Goal: Task Accomplishment & Management: Manage account settings

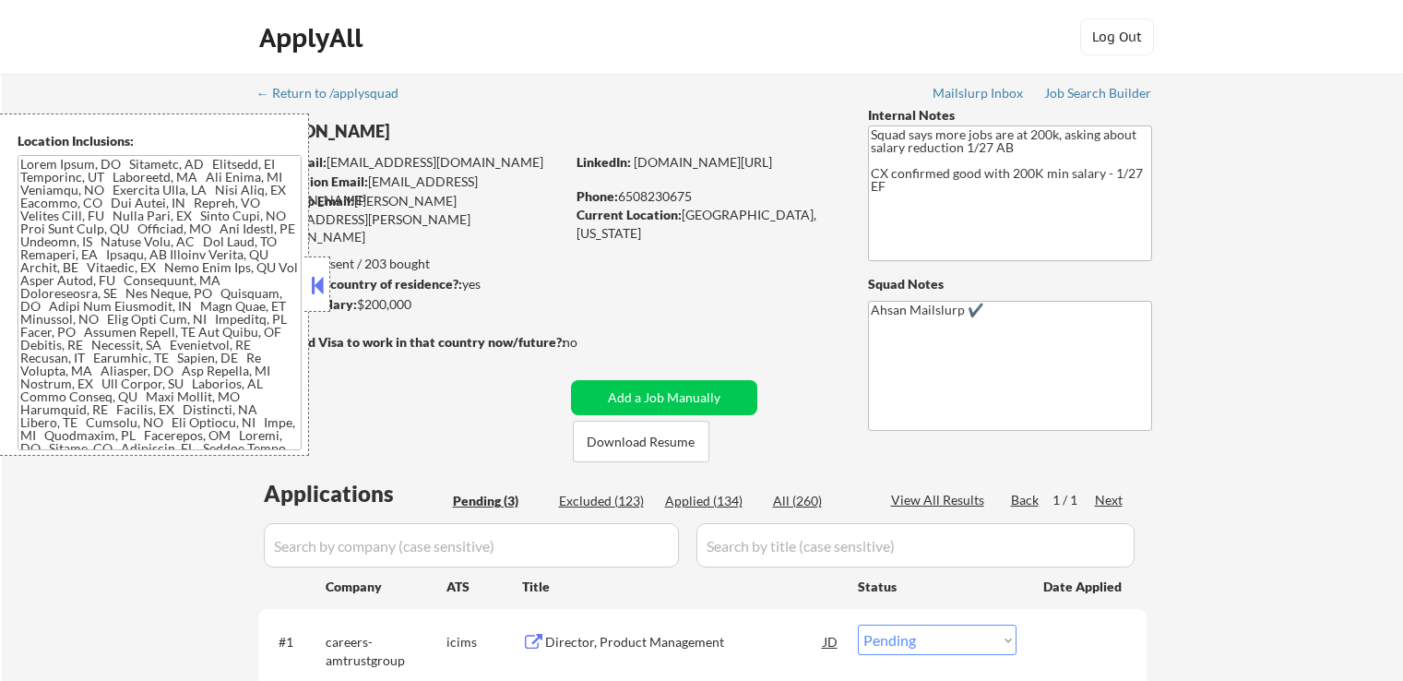
select select ""pending""
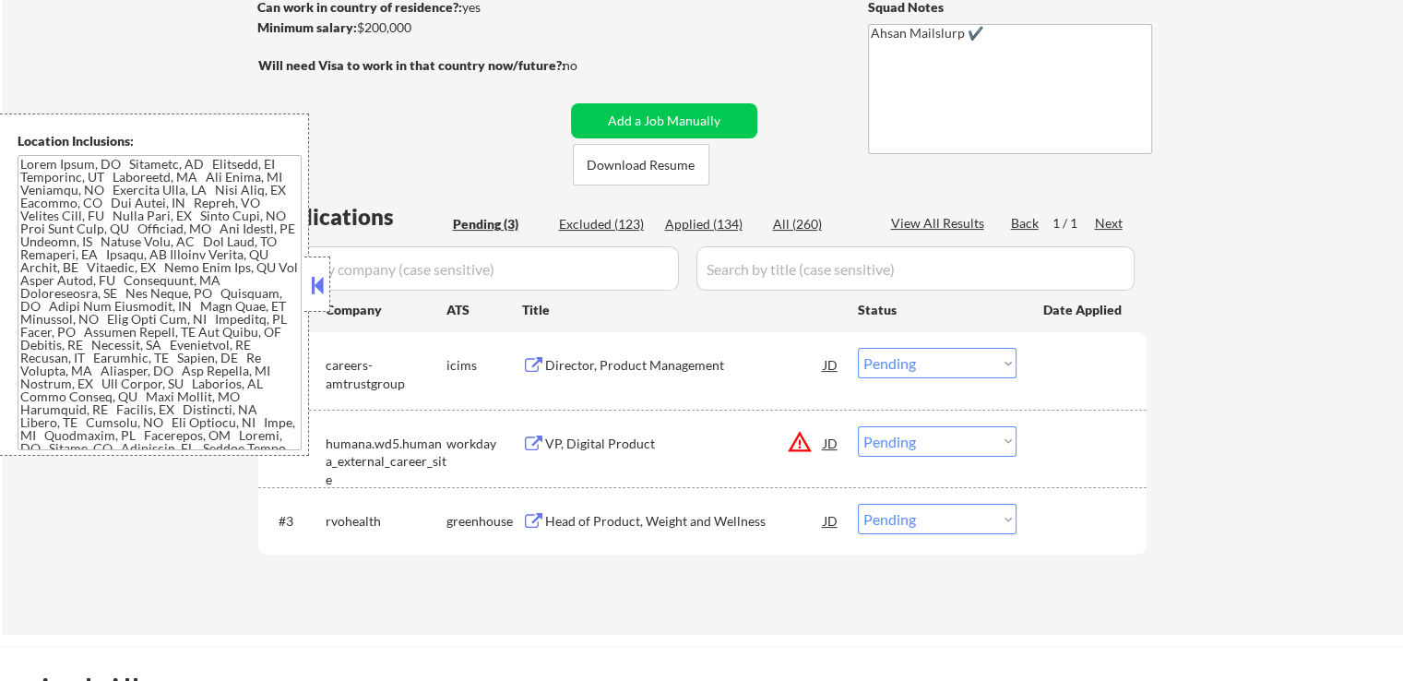
scroll to position [277, 0]
click at [535, 361] on button at bounding box center [533, 366] width 23 height 18
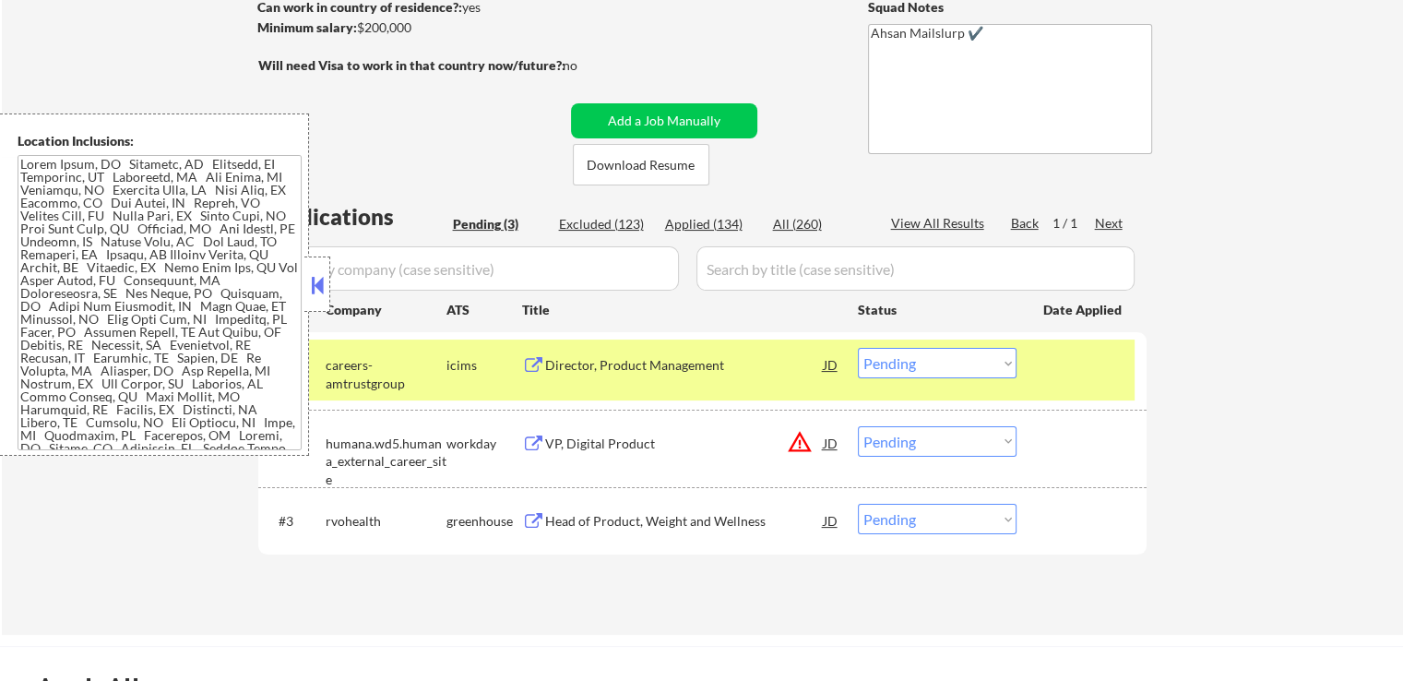
click at [797, 447] on button "warning_amber" at bounding box center [800, 442] width 26 height 26
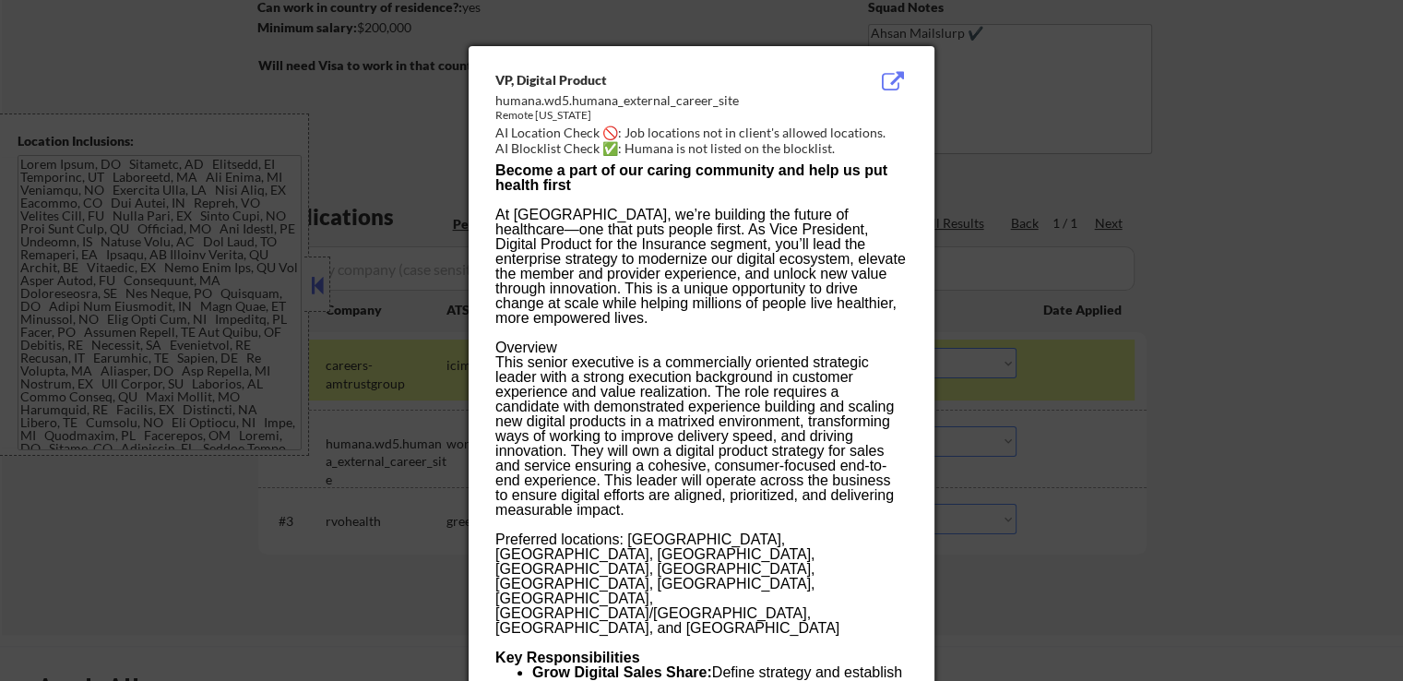
click at [1124, 137] on div at bounding box center [701, 340] width 1403 height 681
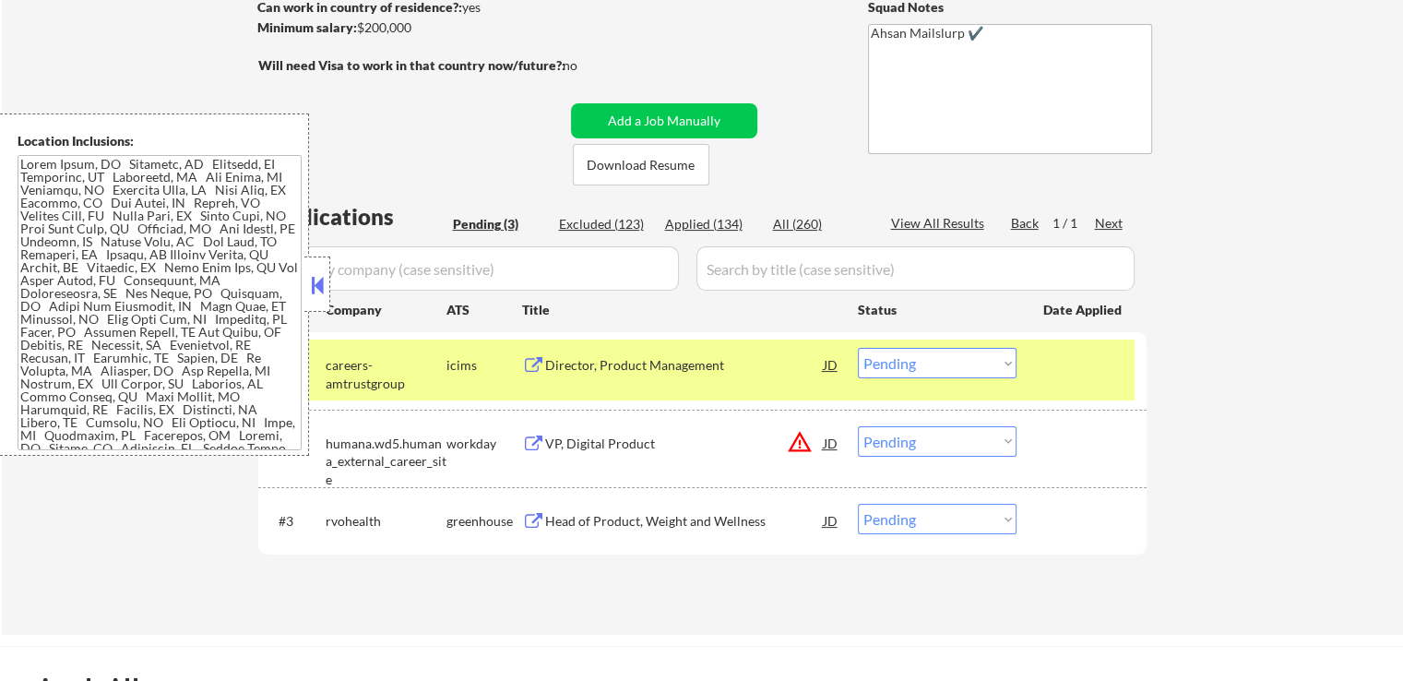
click at [922, 435] on select "Choose an option... Pending Applied Excluded (Questions) Excluded (Expired) Exc…" at bounding box center [937, 441] width 159 height 30
select select ""excluded__location_""
click at [858, 426] on select "Choose an option... Pending Applied Excluded (Questions) Excluded (Expired) Exc…" at bounding box center [937, 441] width 159 height 30
click at [529, 521] on button at bounding box center [533, 522] width 23 height 18
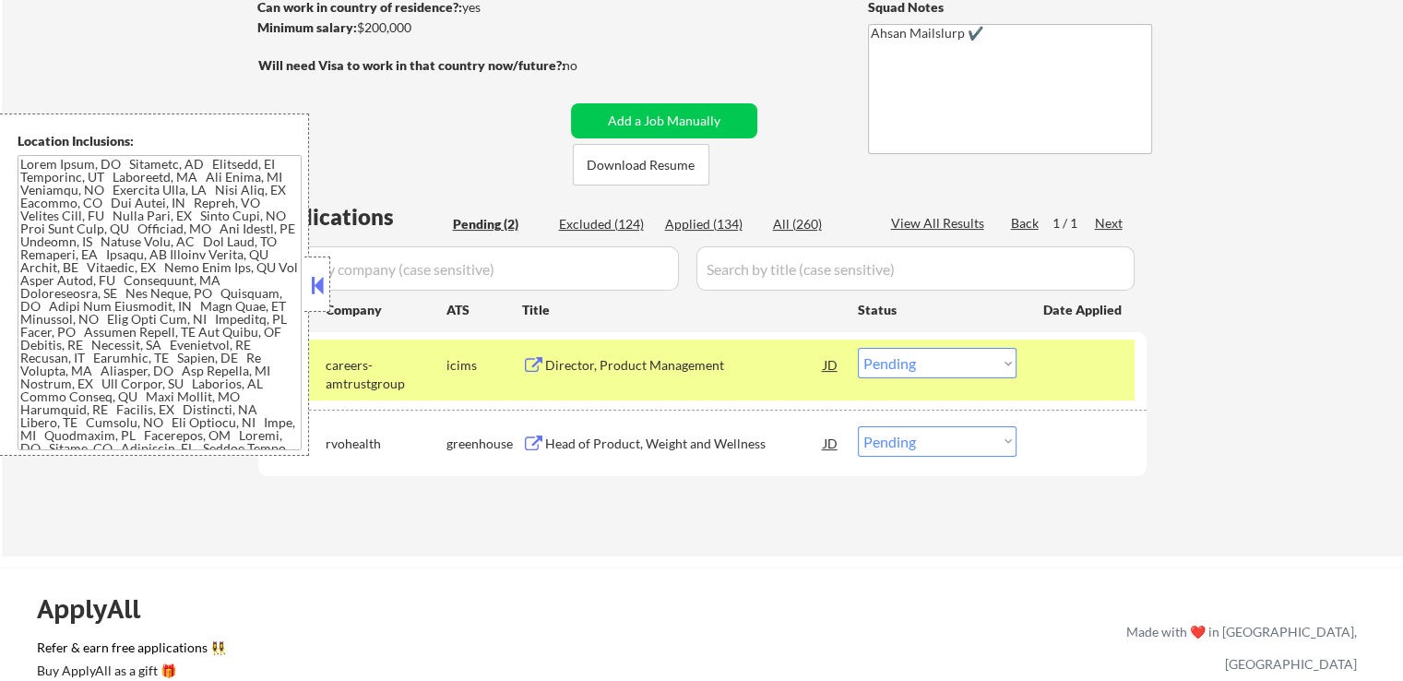
click at [925, 442] on select "Choose an option... Pending Applied Excluded (Questions) Excluded (Expired) Exc…" at bounding box center [937, 441] width 159 height 30
select select ""excluded__other_""
click at [858, 426] on select "Choose an option... Pending Applied Excluded (Questions) Excluded (Expired) Exc…" at bounding box center [937, 441] width 159 height 30
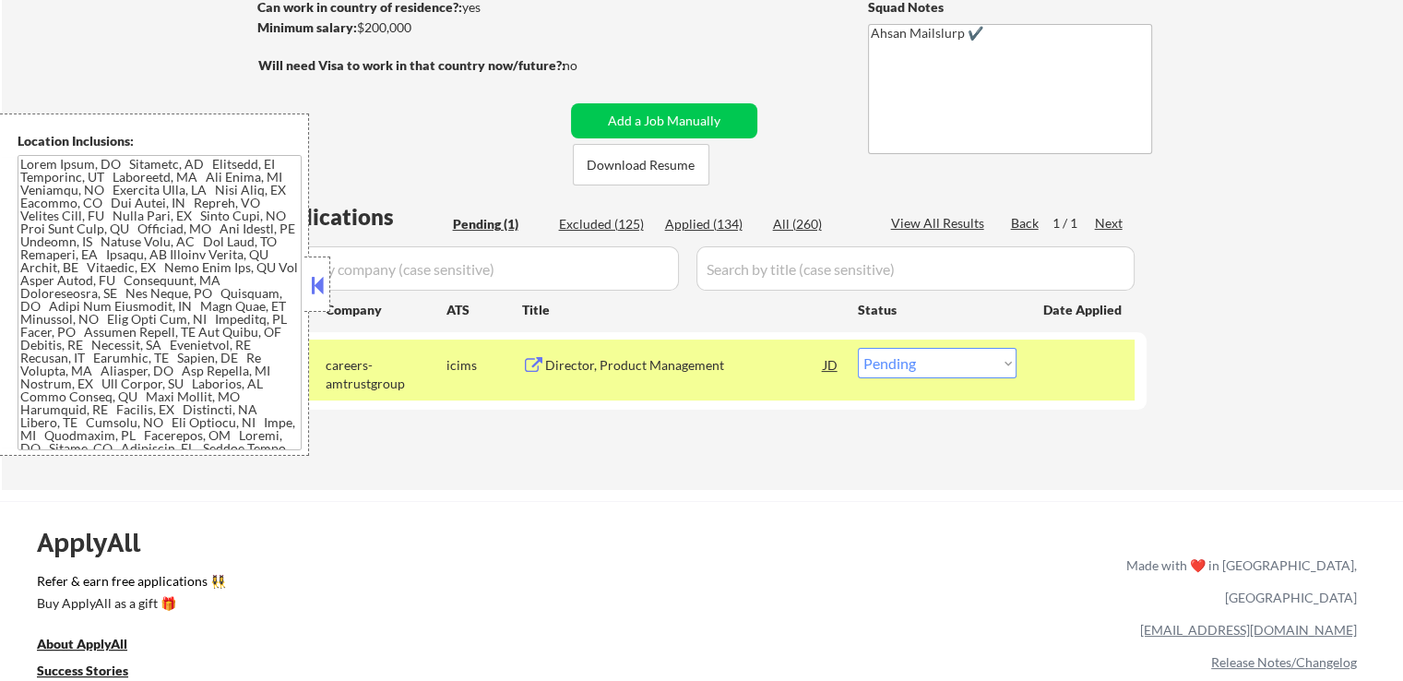
click at [936, 366] on select "Choose an option... Pending Applied Excluded (Questions) Excluded (Expired) Exc…" at bounding box center [937, 363] width 159 height 30
select select ""excluded__expired_""
click at [858, 348] on select "Choose an option... Pending Applied Excluded (Questions) Excluded (Expired) Exc…" at bounding box center [937, 363] width 159 height 30
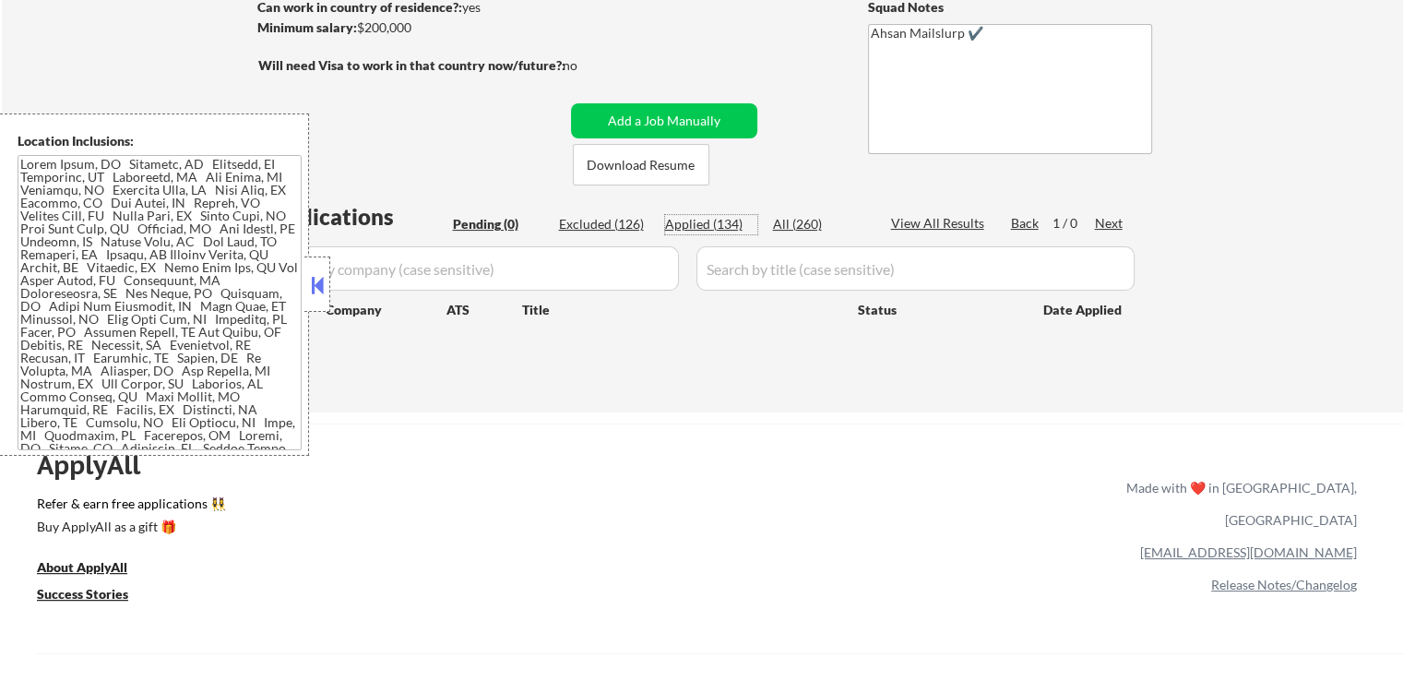
click at [682, 230] on div "Applied (134)" at bounding box center [711, 224] width 92 height 18
select select ""applied""
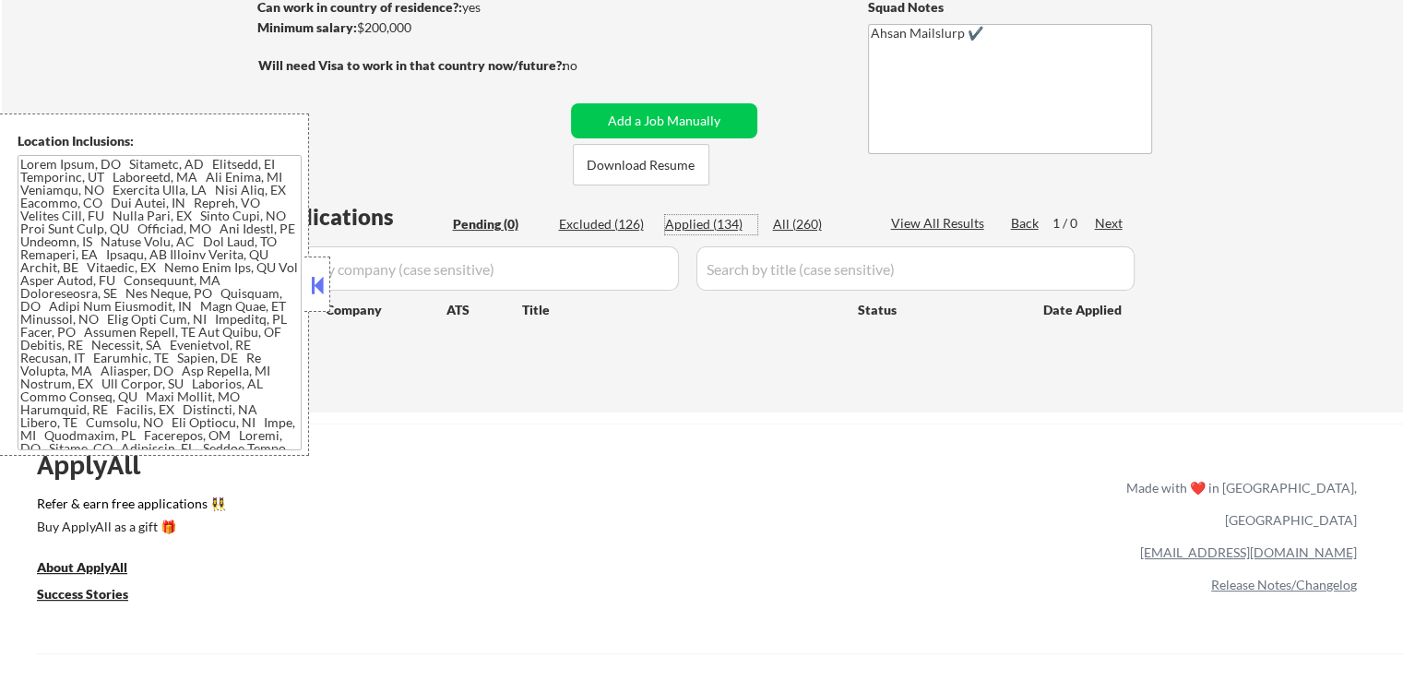
select select ""applied""
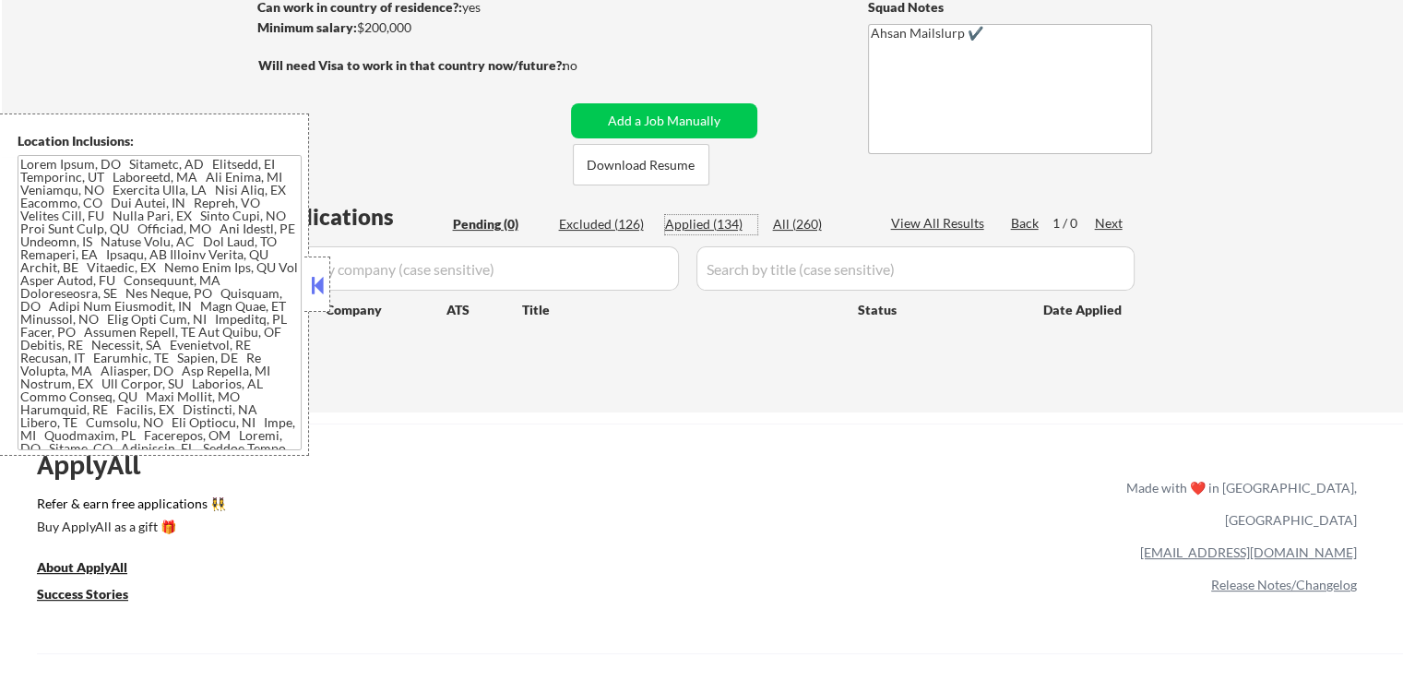
select select ""applied""
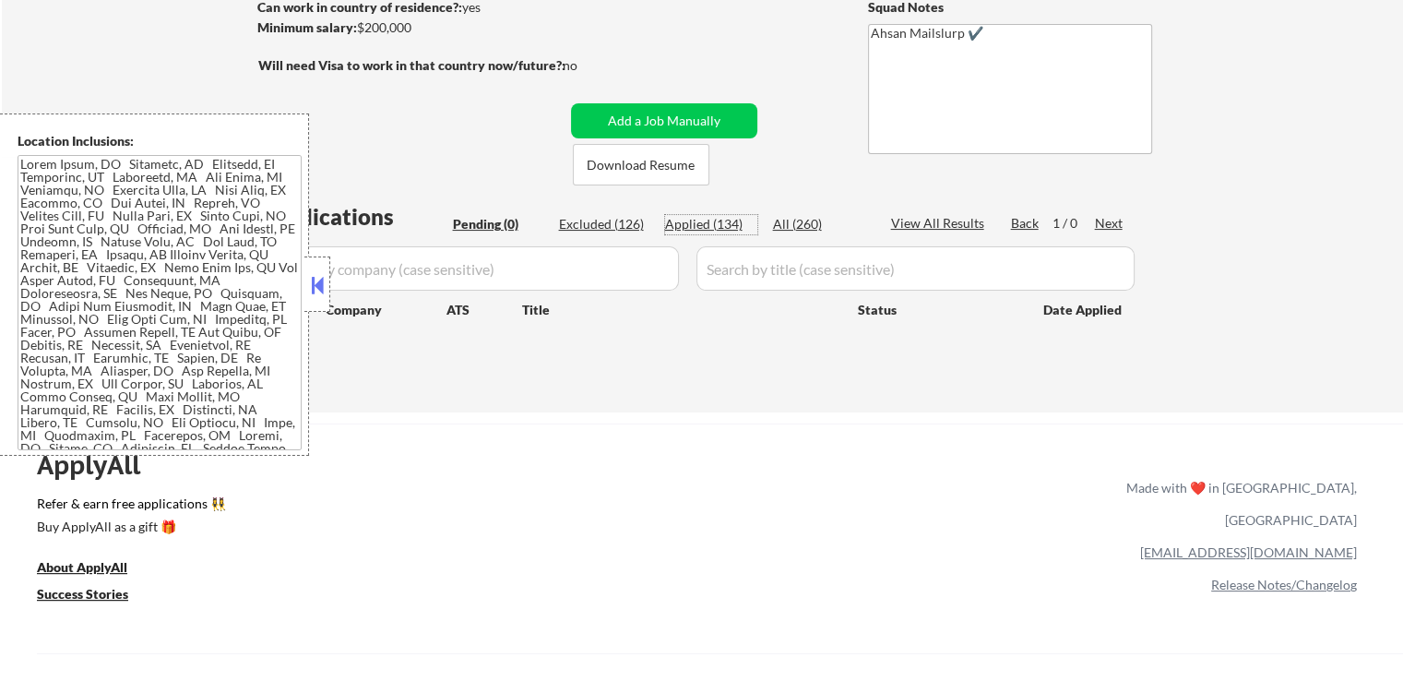
select select ""applied""
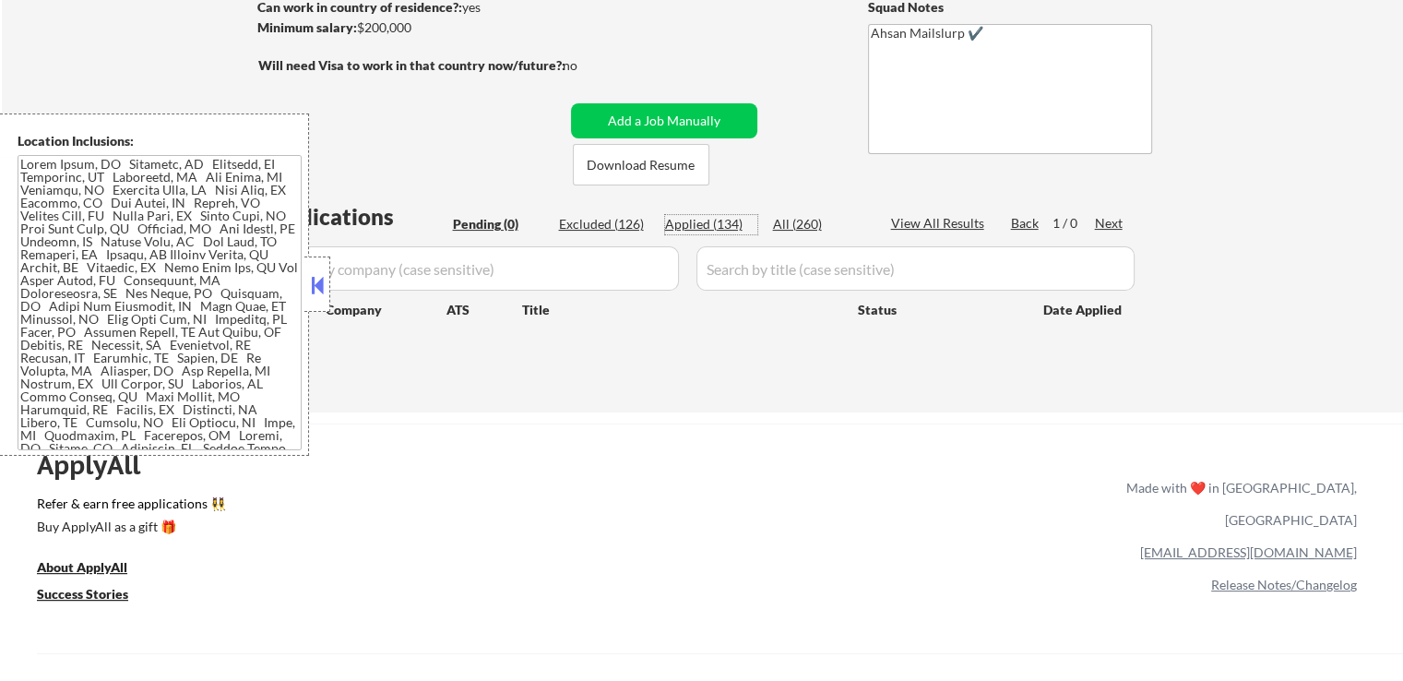
select select ""applied""
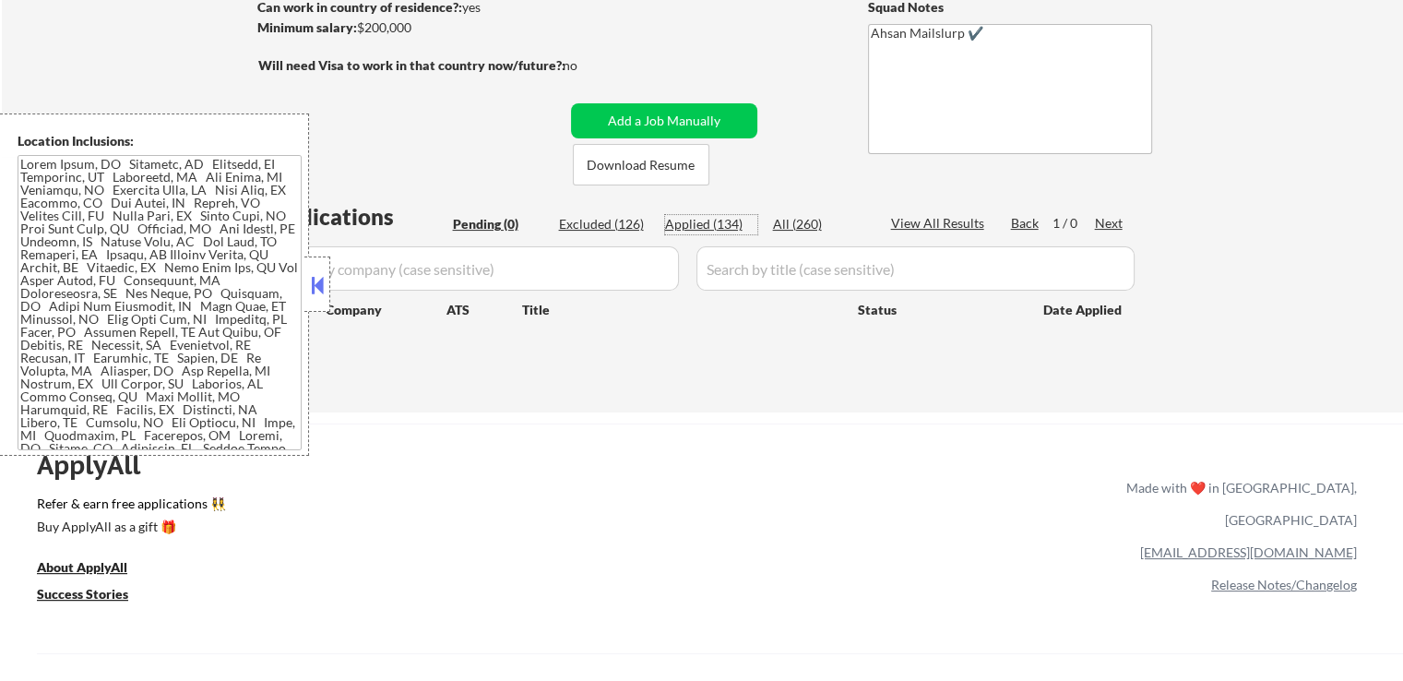
select select ""applied""
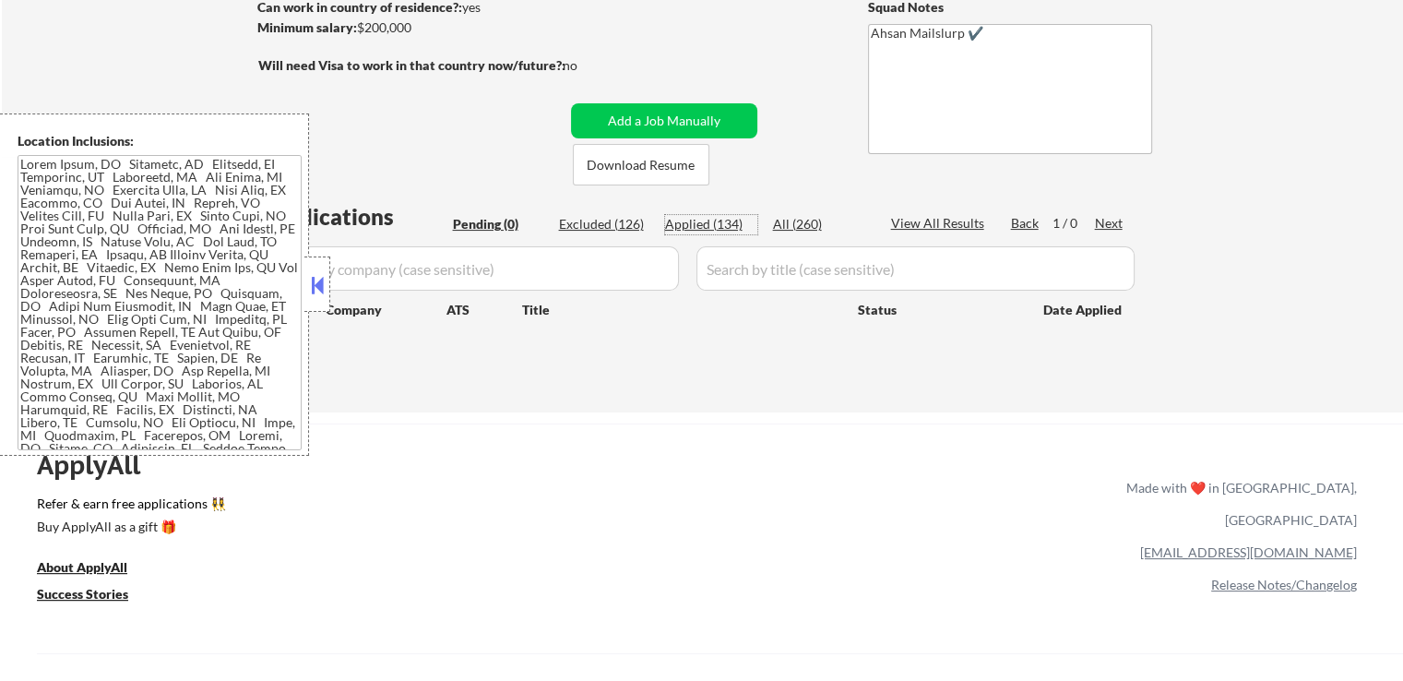
select select ""applied""
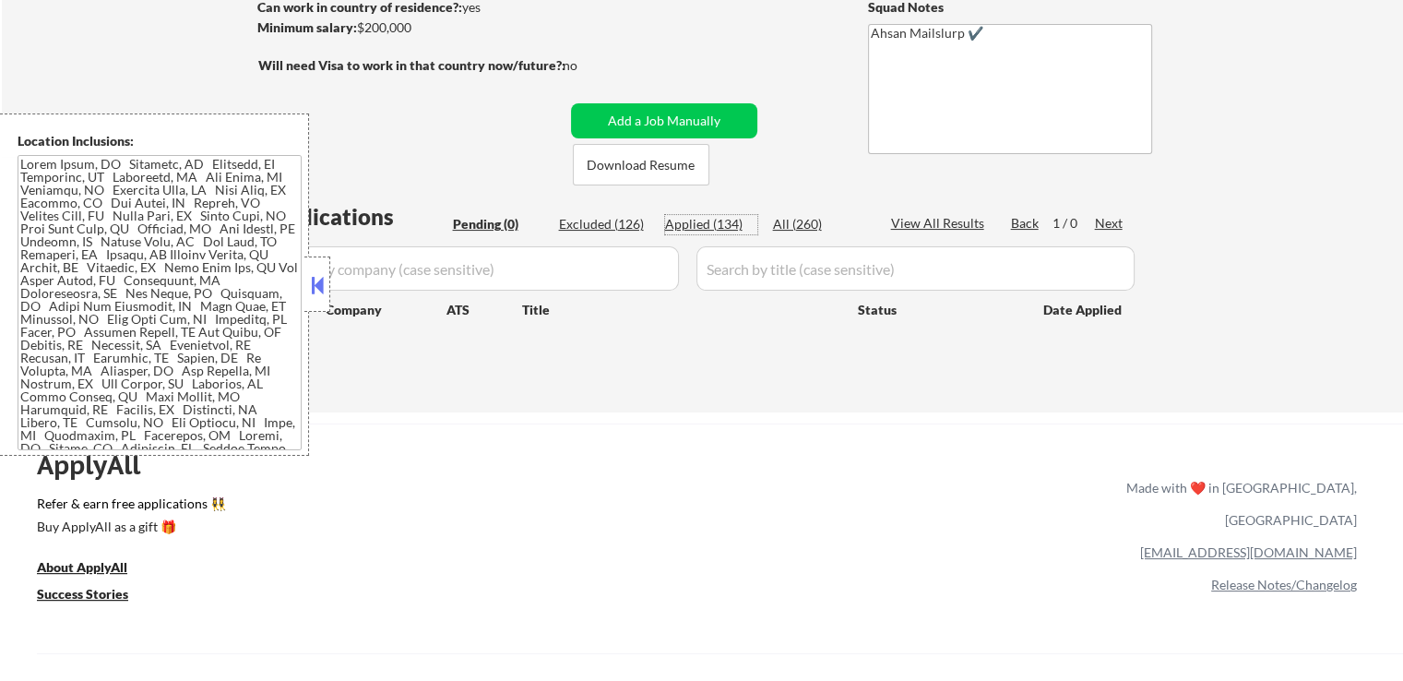
select select ""applied""
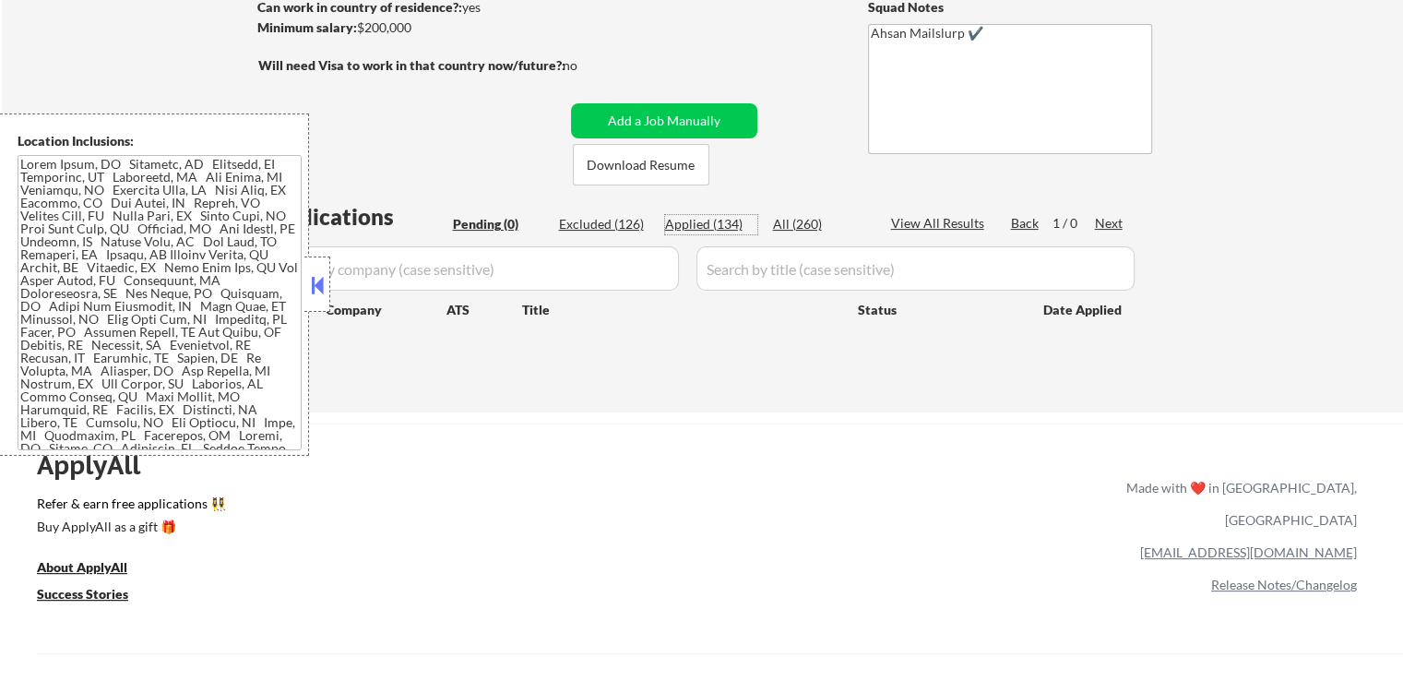
select select ""applied""
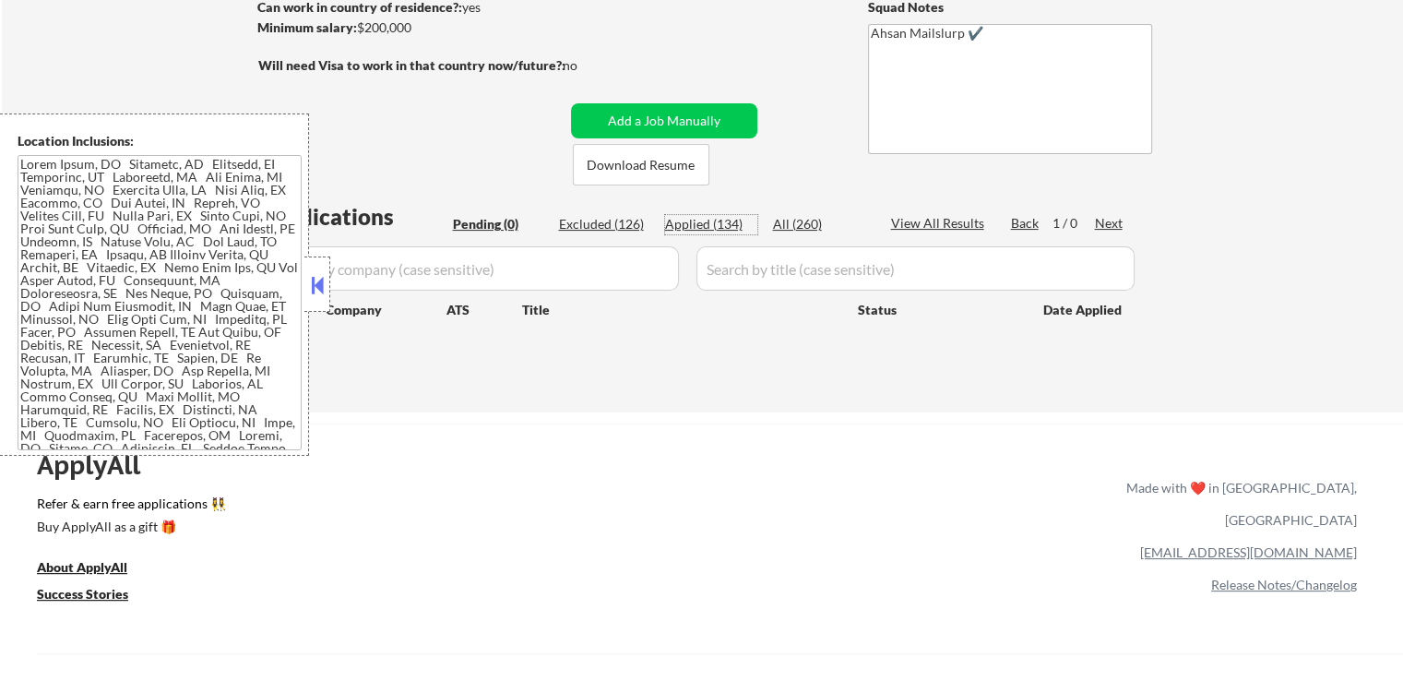
select select ""applied""
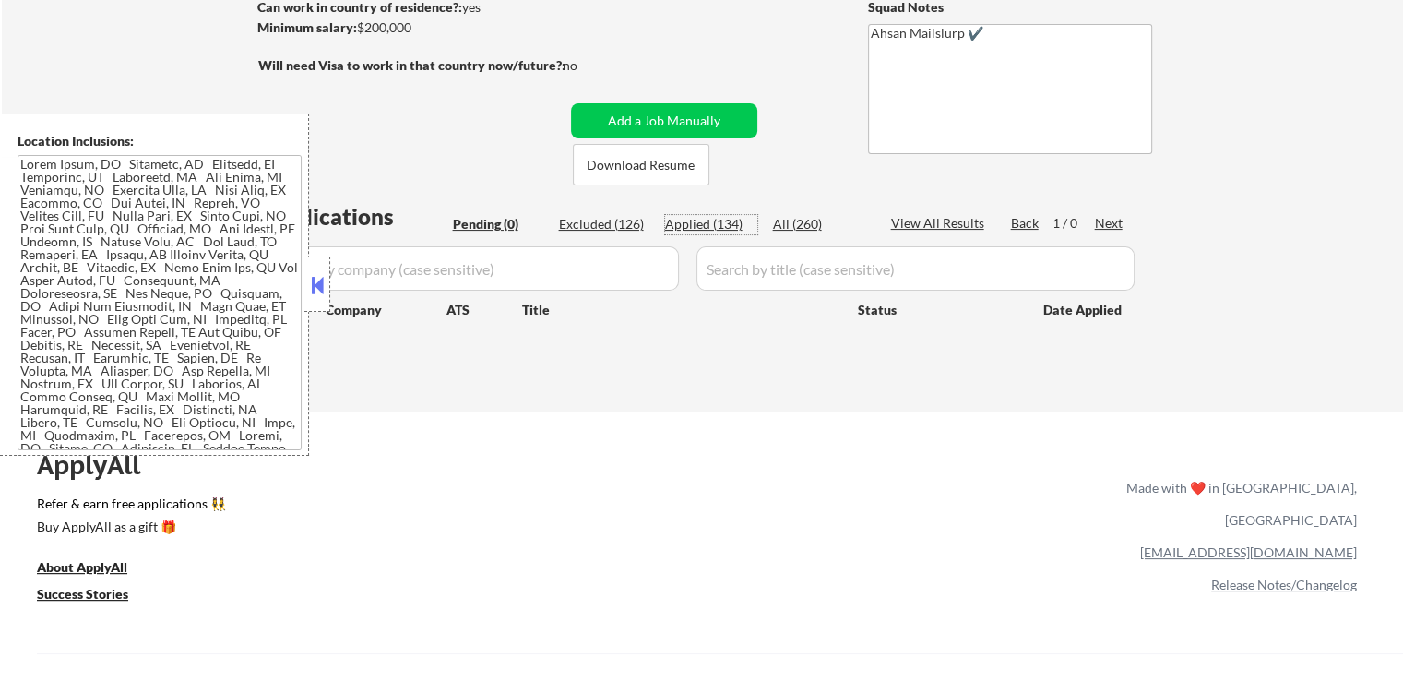
select select ""applied""
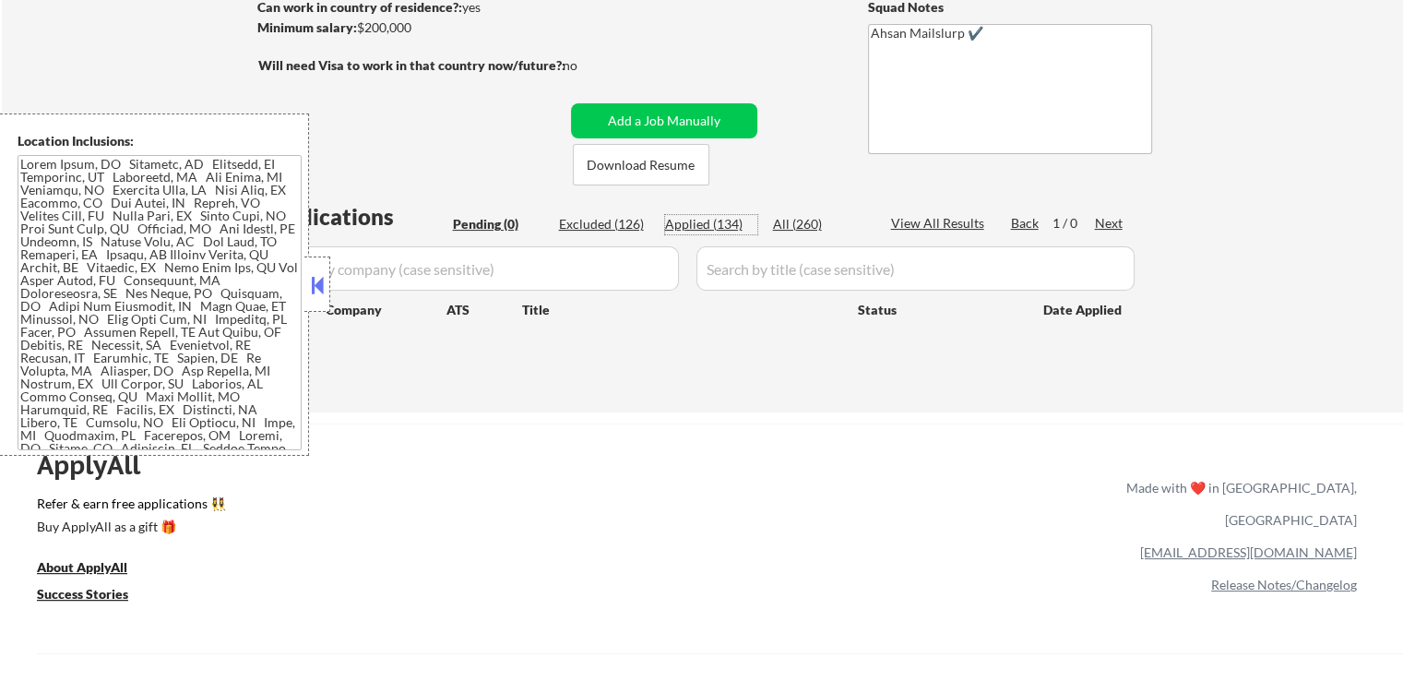
select select ""applied""
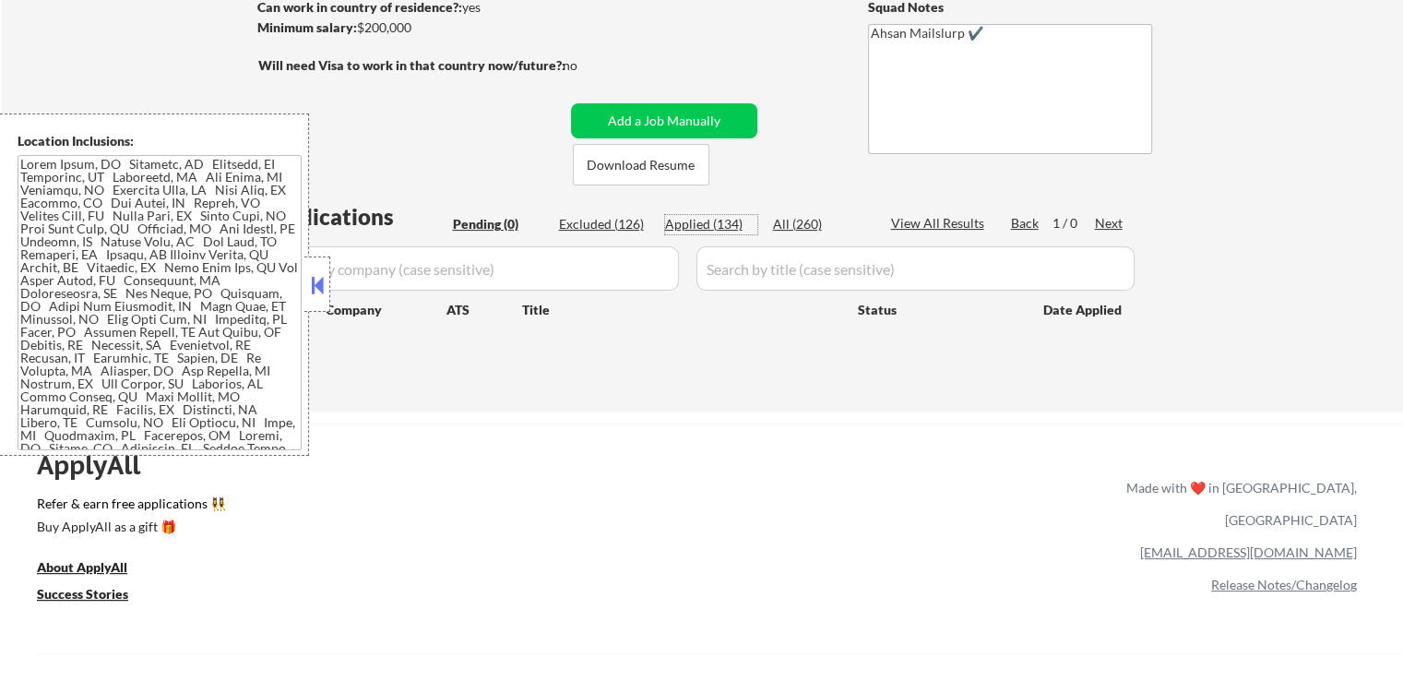
select select ""applied""
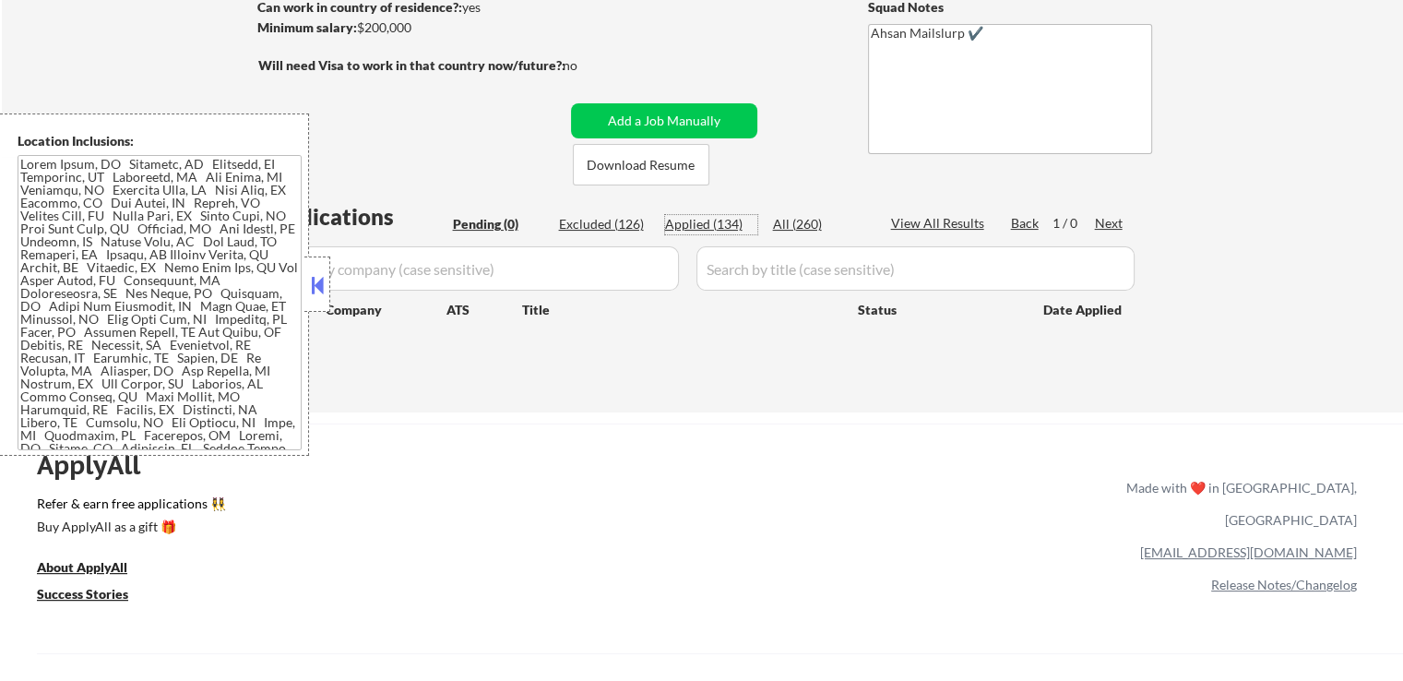
select select ""applied""
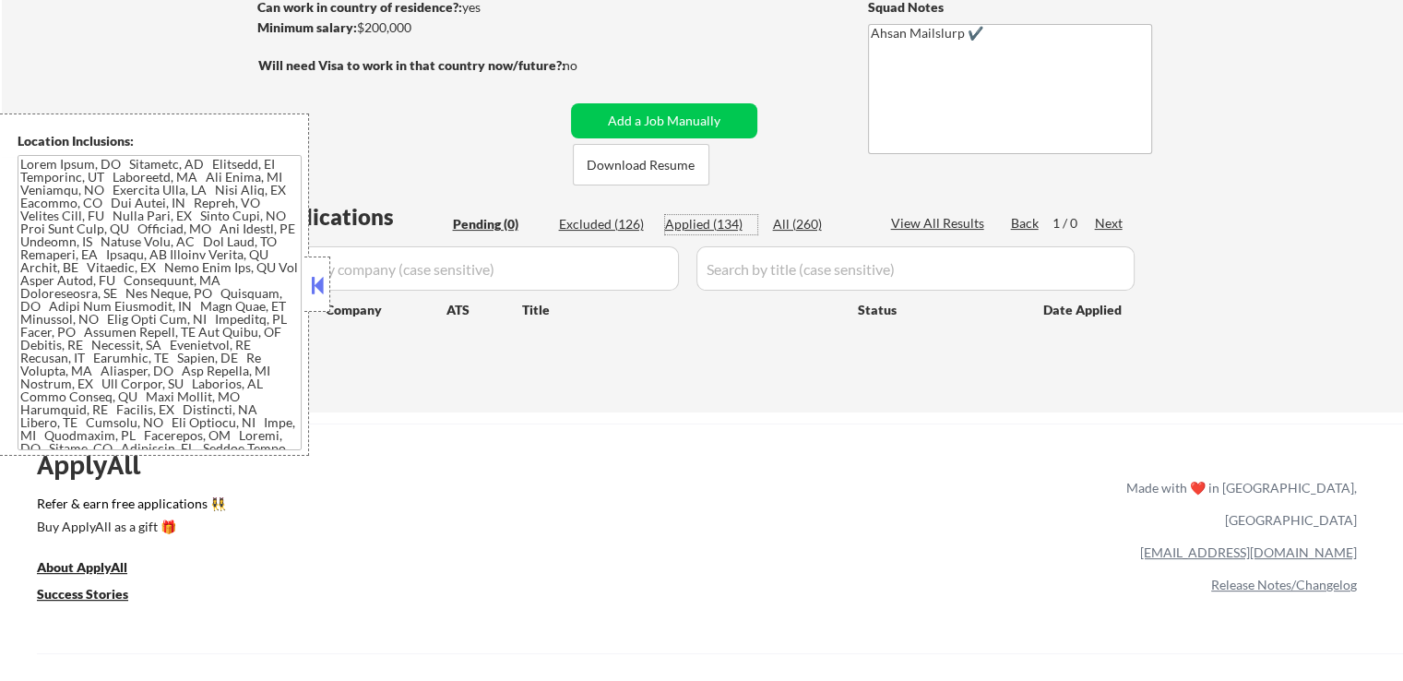
select select ""applied""
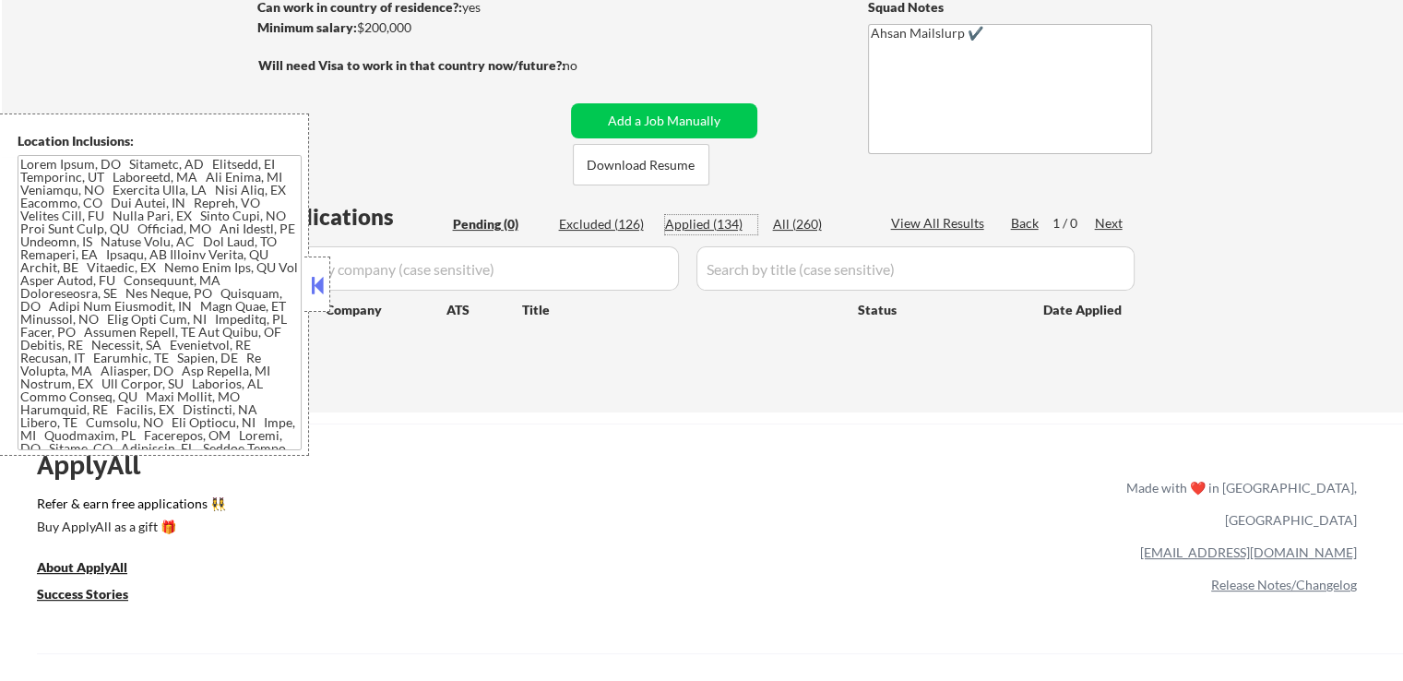
select select ""applied""
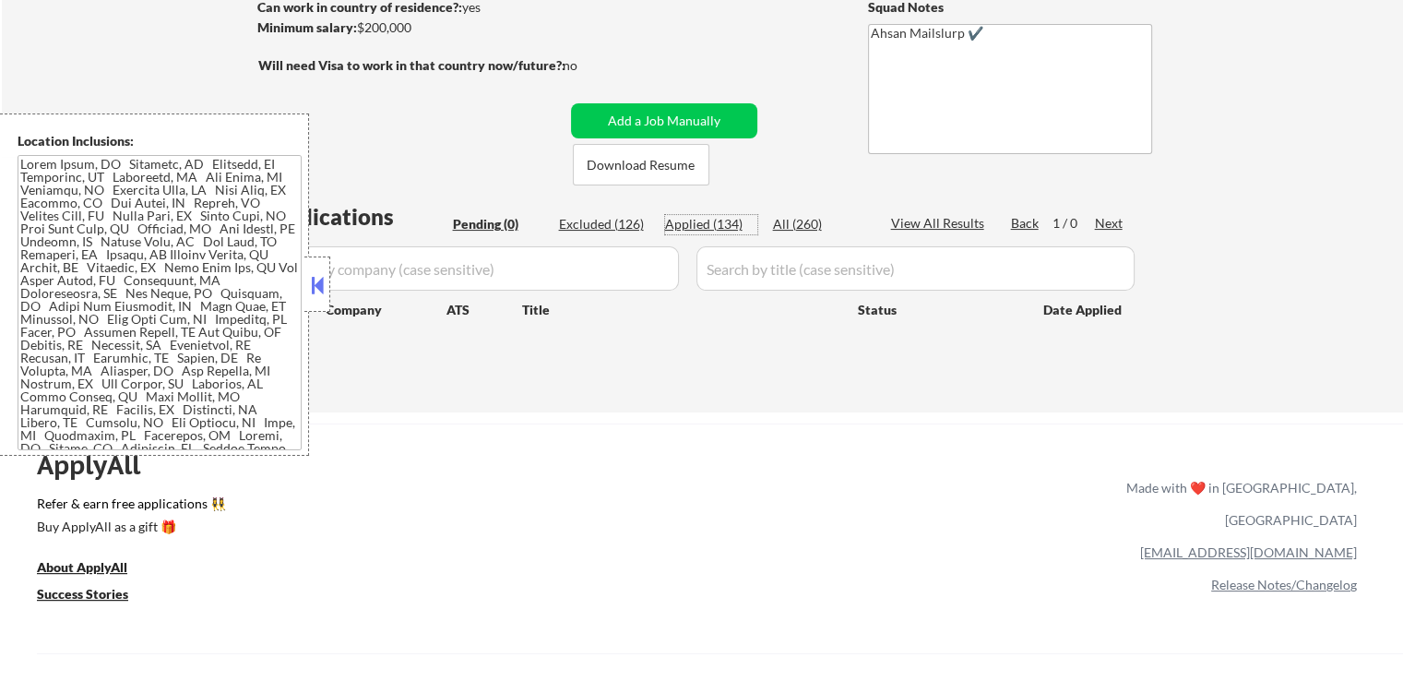
select select ""applied""
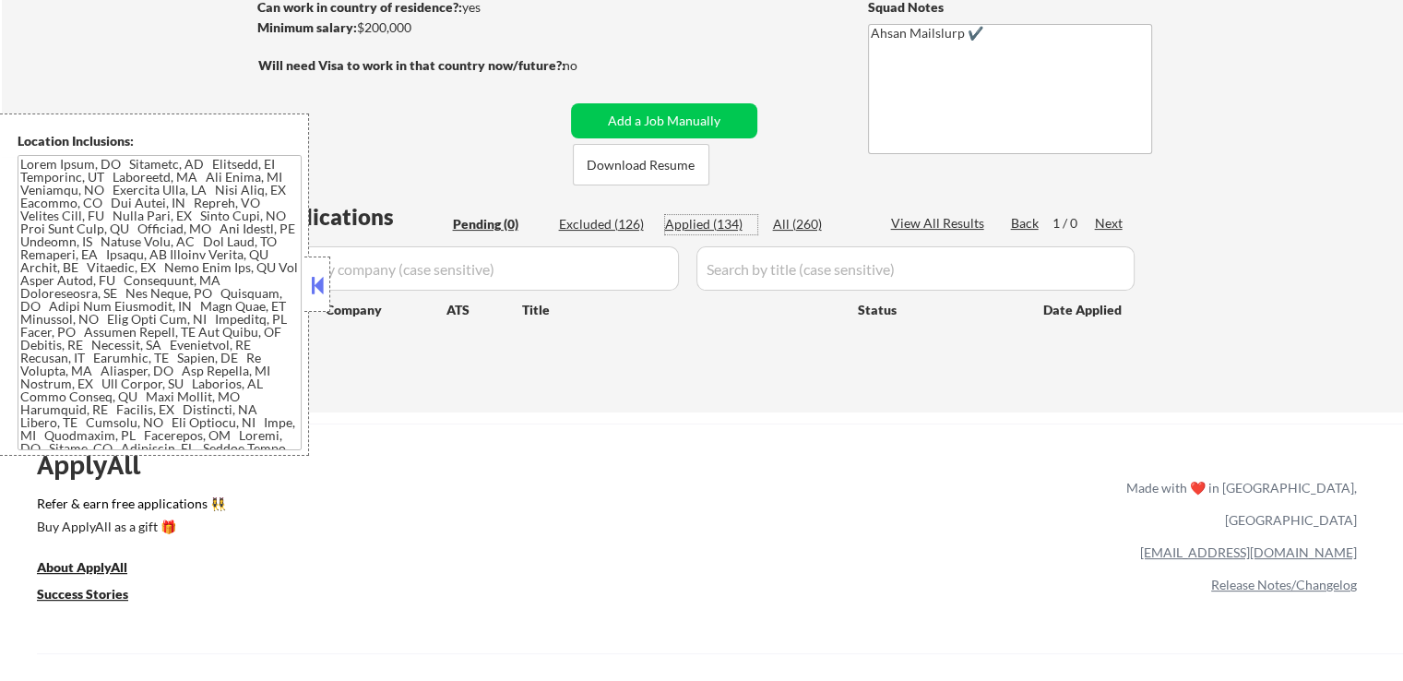
select select ""applied""
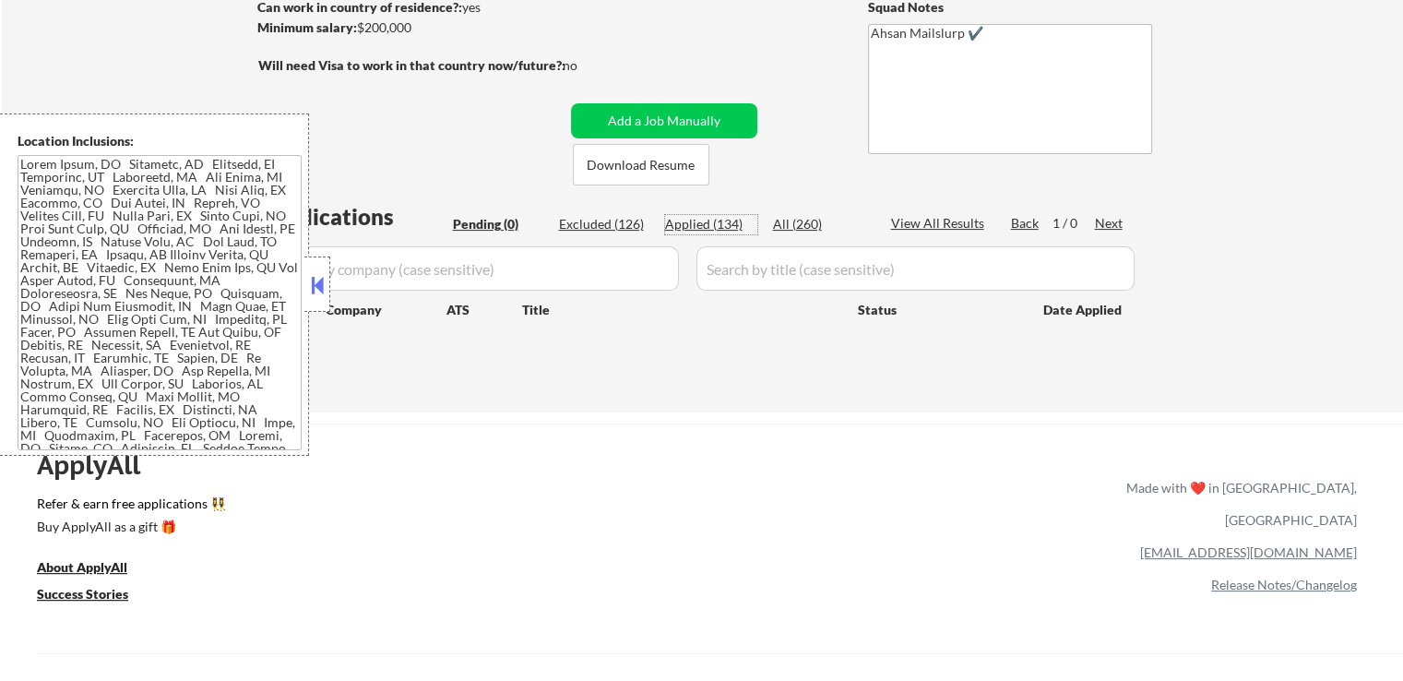
select select ""applied""
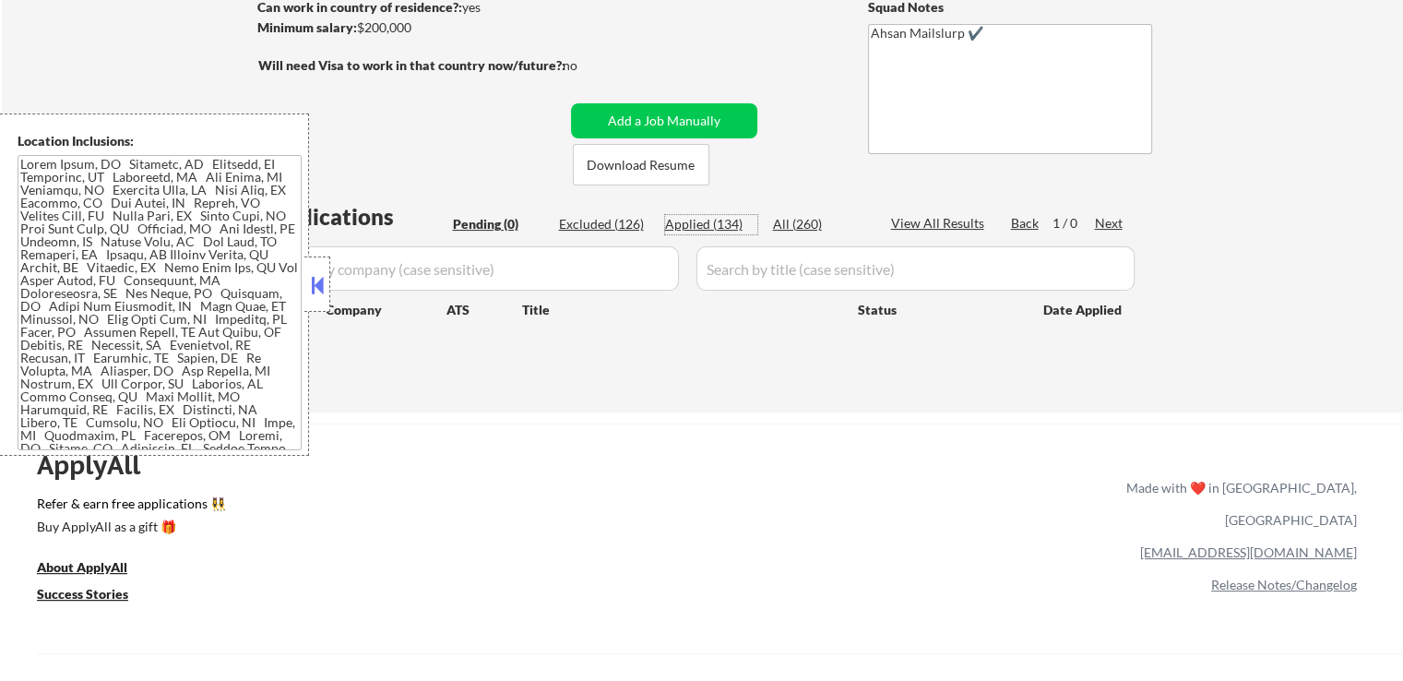
select select ""applied""
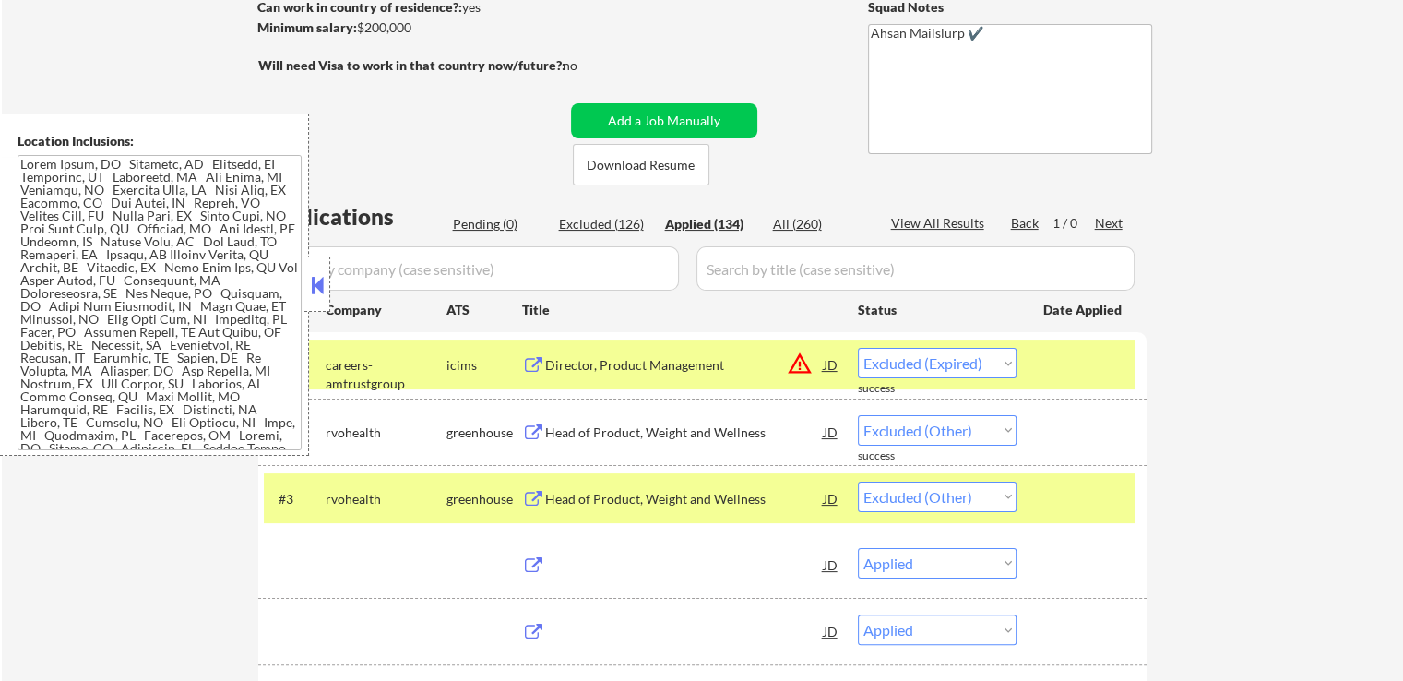
select select ""applied""
